Goal: Check status: Check status

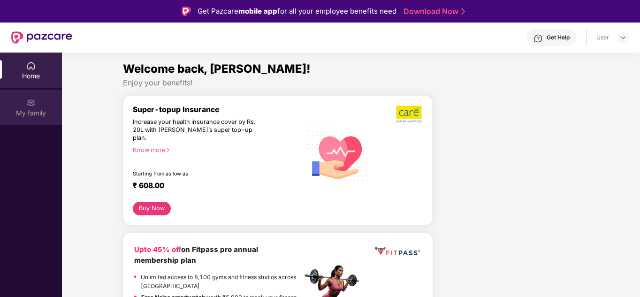
click at [22, 111] on div "My family" at bounding box center [31, 112] width 62 height 9
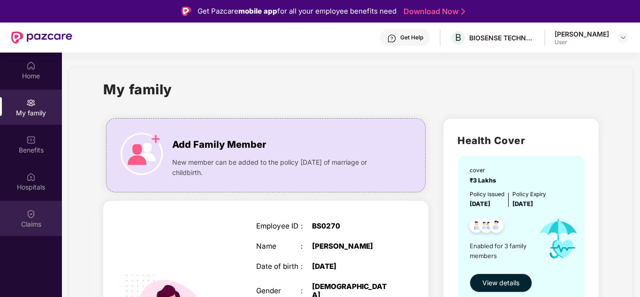
click at [25, 213] on div "Claims" at bounding box center [31, 218] width 62 height 35
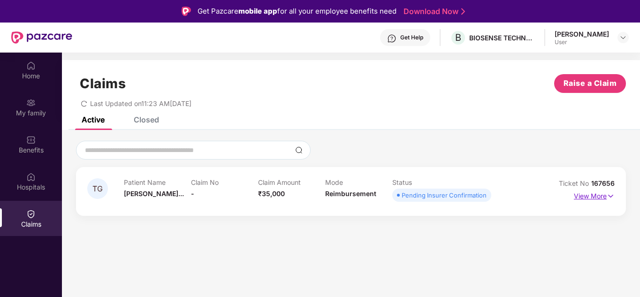
click at [592, 196] on p "View More" at bounding box center [594, 195] width 41 height 13
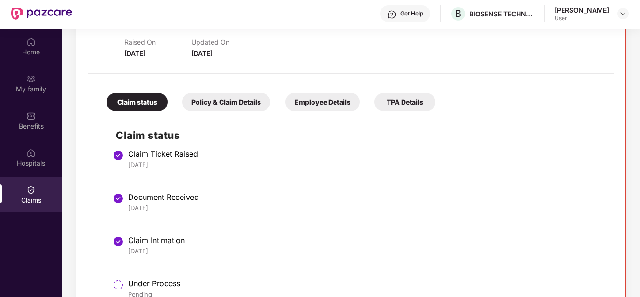
scroll to position [53, 0]
